Goal: Find contact information: Find contact information

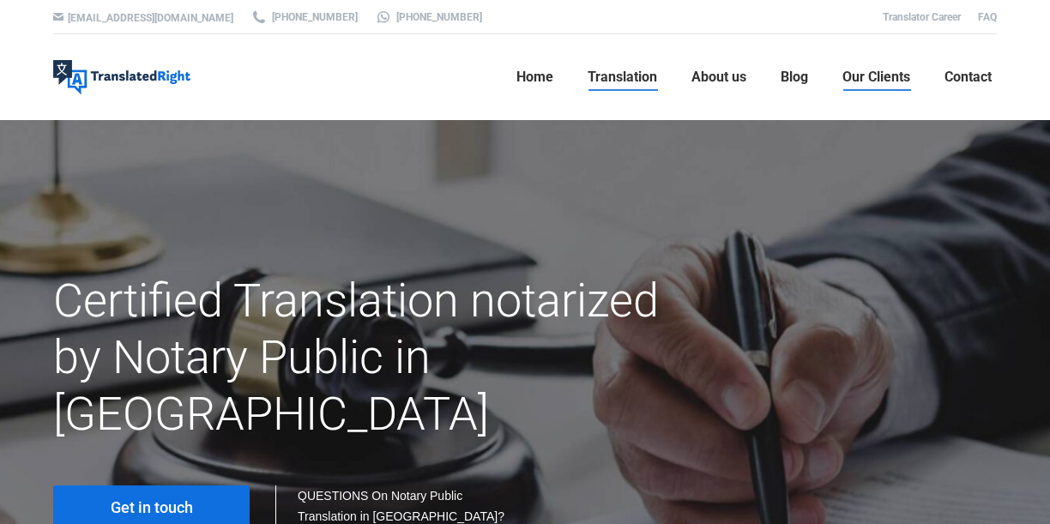
click at [888, 81] on span "Our Clients" at bounding box center [876, 77] width 68 height 17
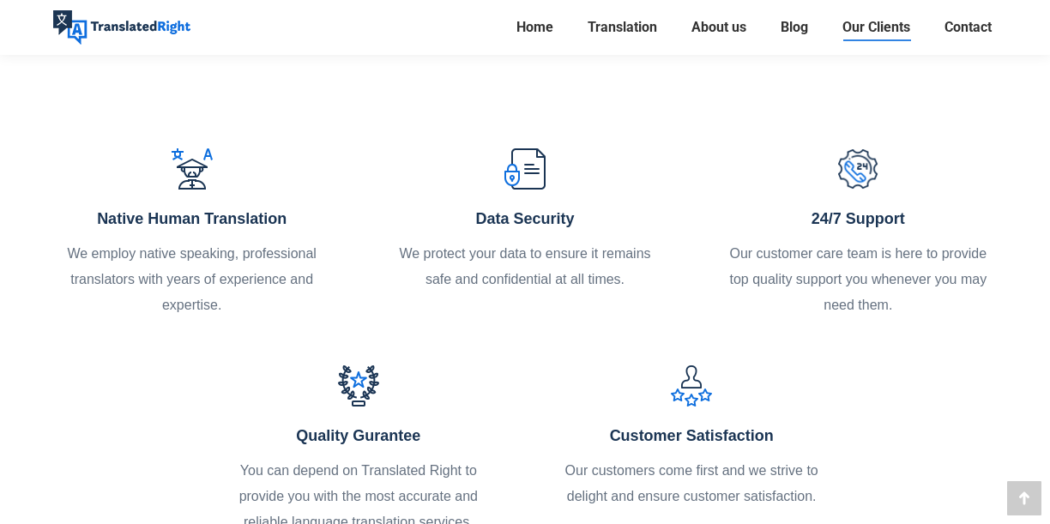
scroll to position [5574, 0]
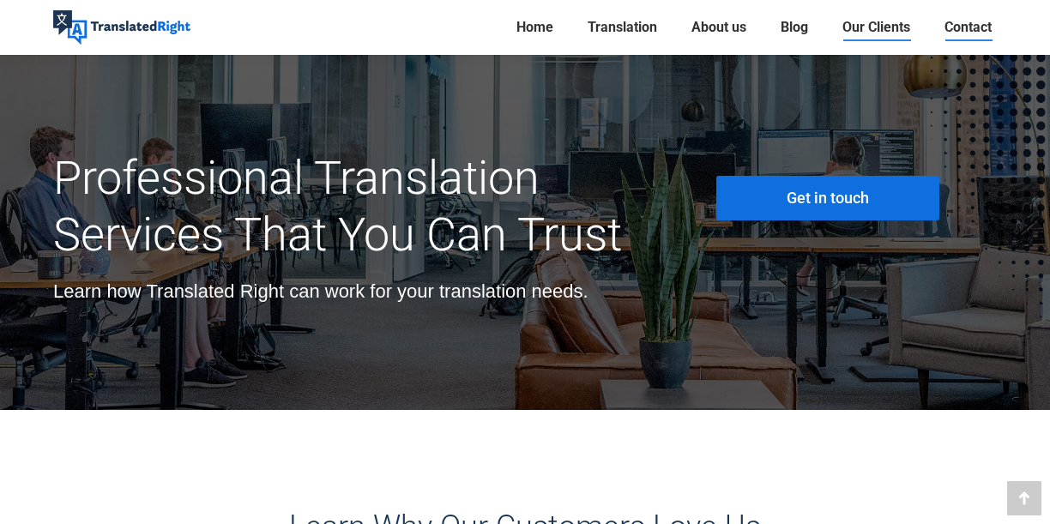
click at [965, 27] on span "Contact" at bounding box center [967, 27] width 47 height 17
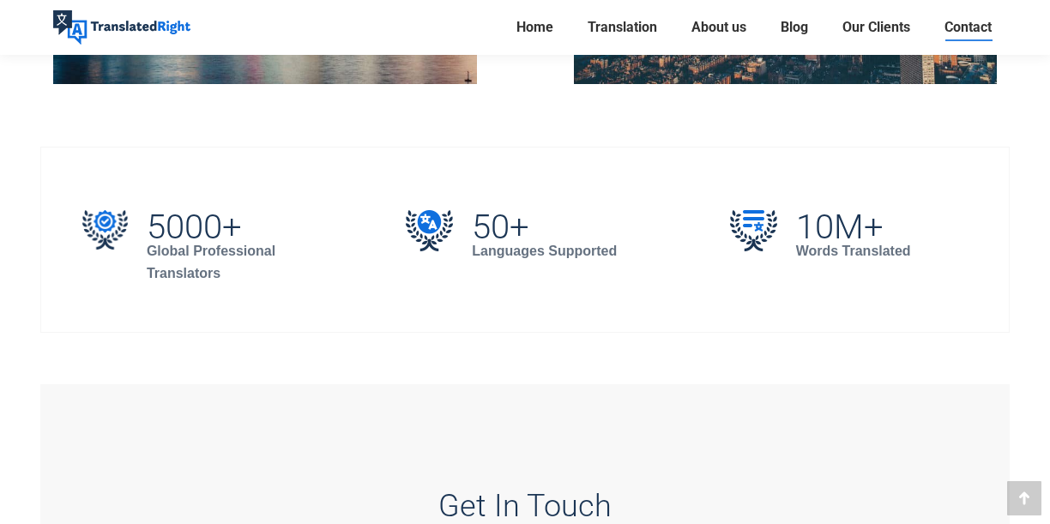
scroll to position [943, 0]
